Goal: Information Seeking & Learning: Compare options

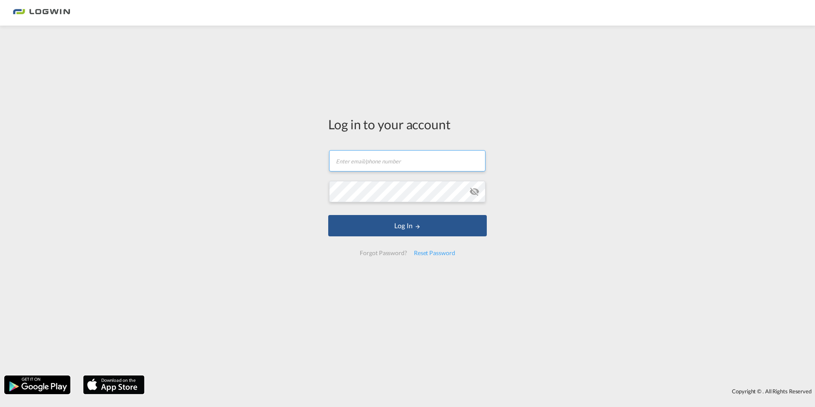
click at [386, 166] on input "text" at bounding box center [407, 160] width 156 height 21
type input "[PERSON_NAME][EMAIL_ADDRESS][PERSON_NAME][DOMAIN_NAME]"
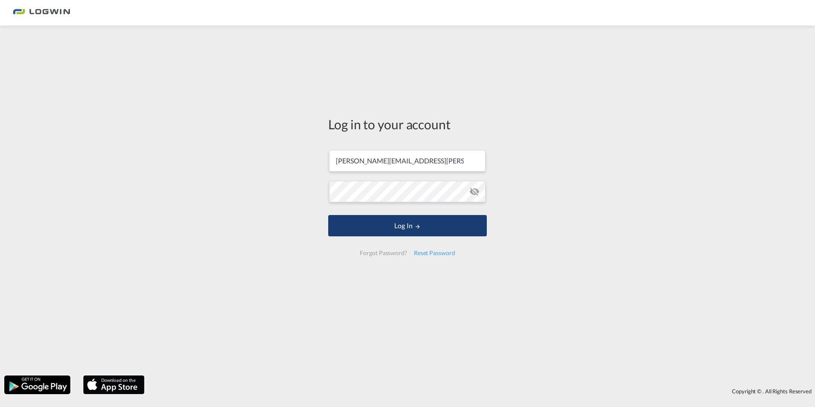
click at [407, 222] on button "Log In" at bounding box center [407, 225] width 159 height 21
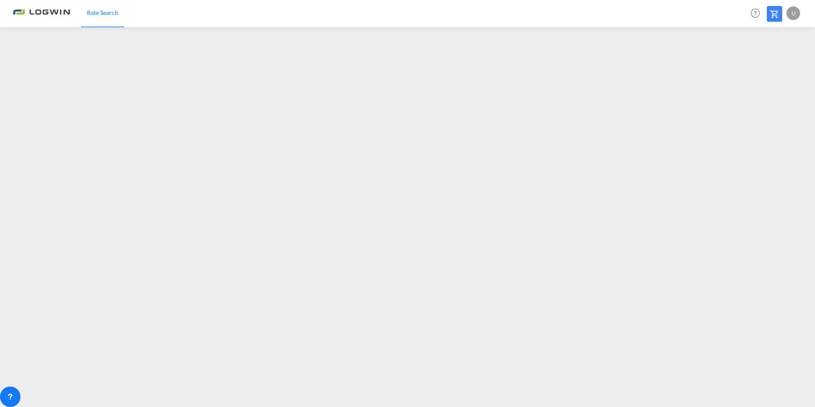
click at [48, 19] on img at bounding box center [42, 13] width 58 height 19
click at [45, 15] on img at bounding box center [42, 13] width 58 height 19
click at [45, 14] on img at bounding box center [42, 13] width 58 height 19
drag, startPoint x: 104, startPoint y: 14, endPoint x: 94, endPoint y: 26, distance: 16.0
click at [104, 14] on span "Rate Search" at bounding box center [102, 12] width 31 height 7
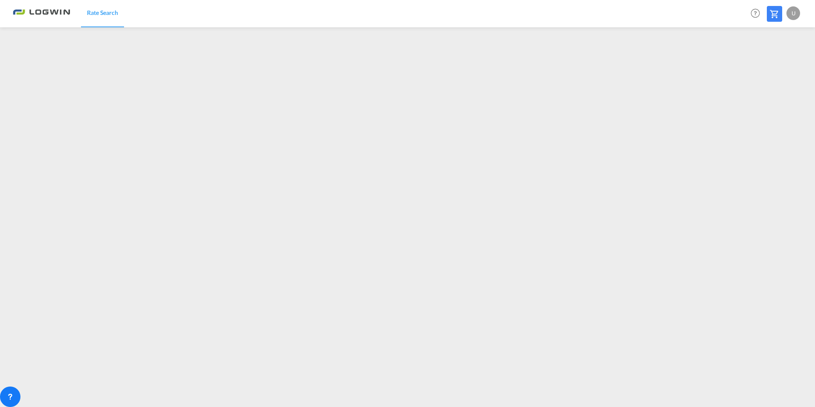
click at [796, 13] on div "U" at bounding box center [794, 13] width 14 height 14
click at [769, 67] on button "Logout" at bounding box center [783, 65] width 55 height 17
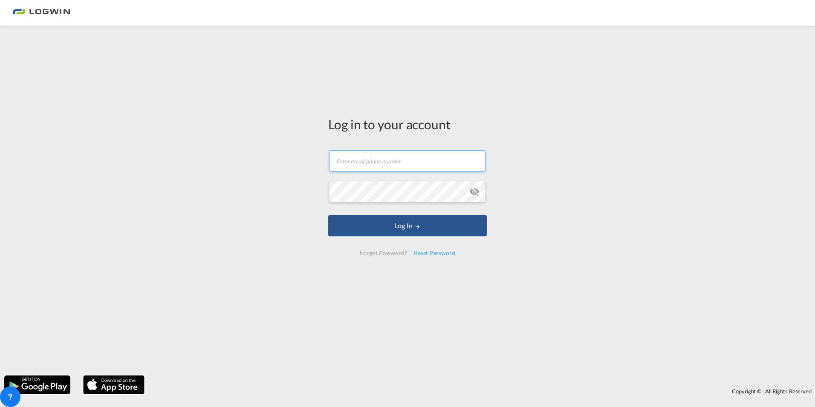
type input "[PERSON_NAME][EMAIL_ADDRESS][PERSON_NAME][DOMAIN_NAME]"
